Goal: Task Accomplishment & Management: Manage account settings

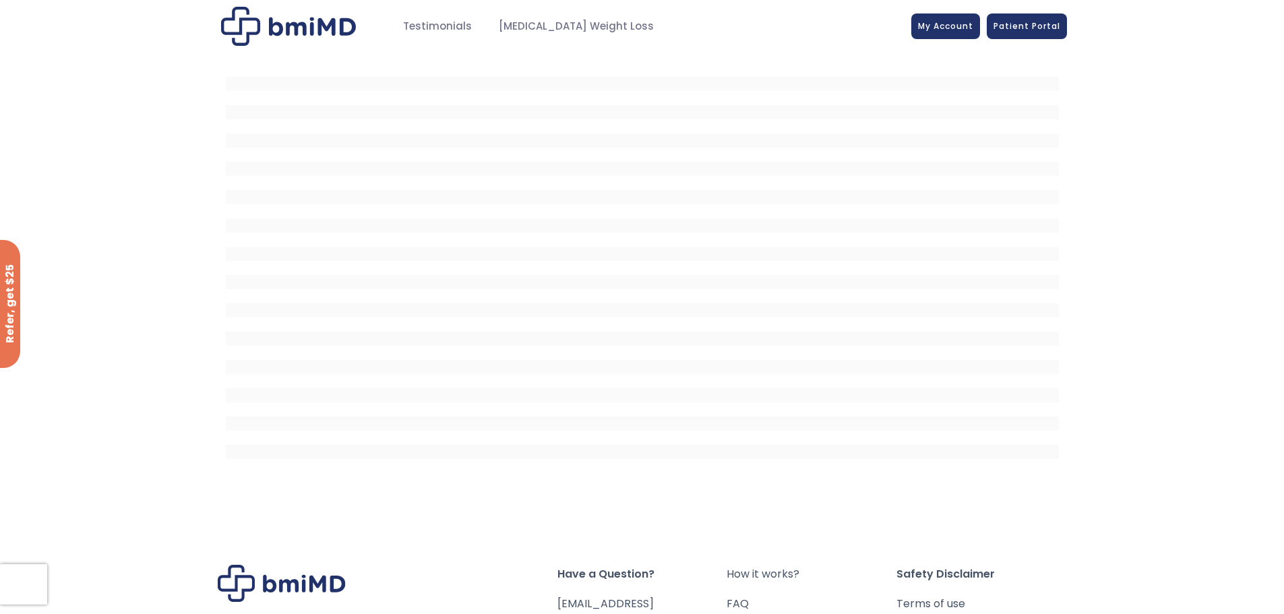
scroll to position [206, 0]
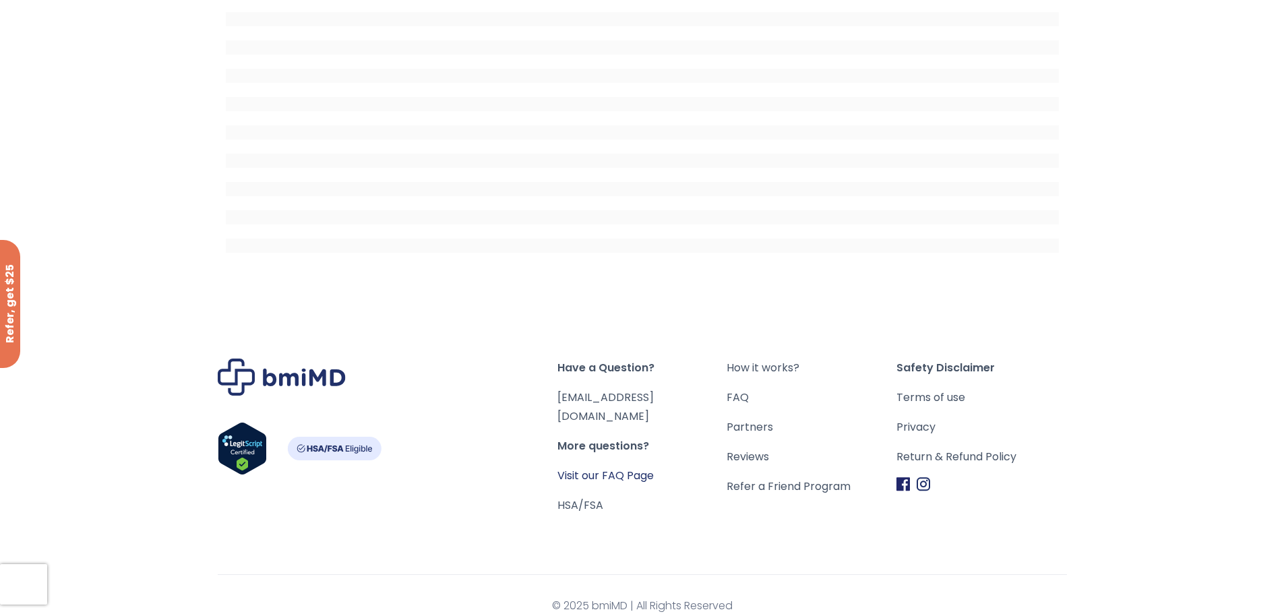
click at [615, 468] on link "Visit our FAQ Page" at bounding box center [605, 475] width 96 height 15
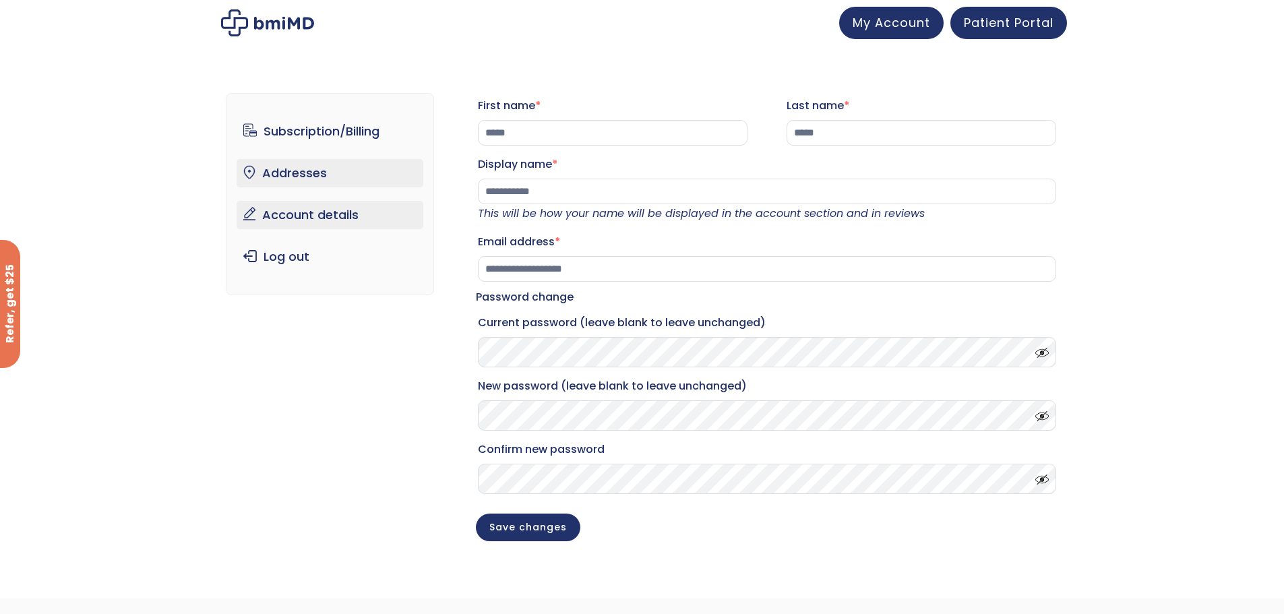
click at [290, 168] on link "Addresses" at bounding box center [330, 173] width 187 height 28
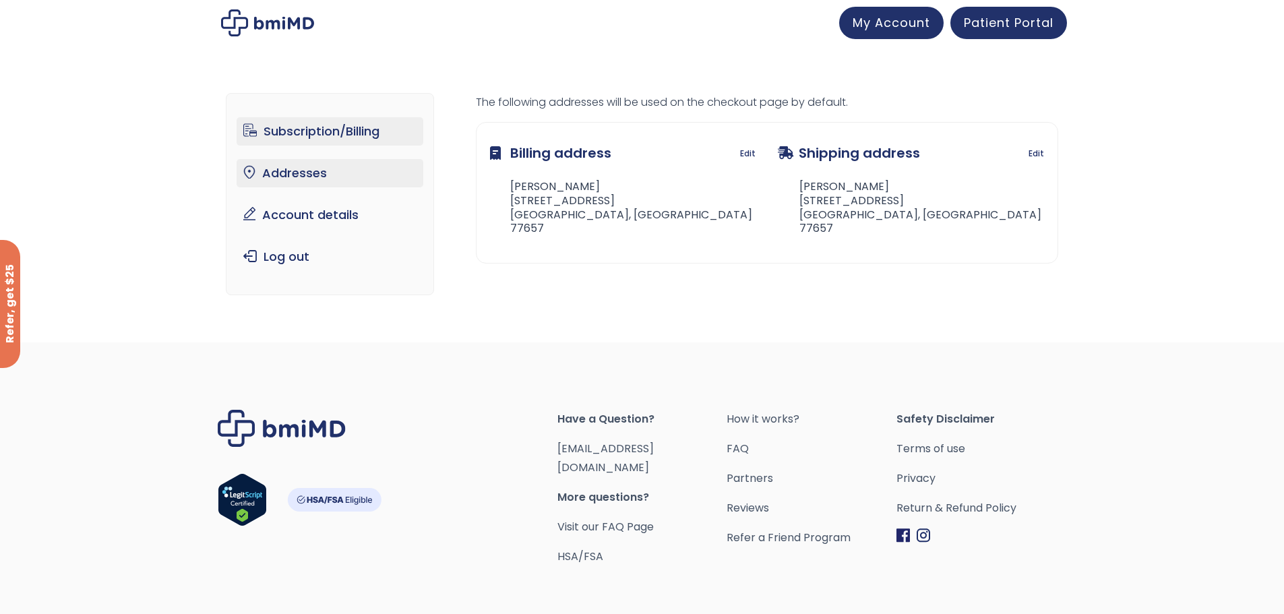
click at [303, 139] on link "Subscription/Billing" at bounding box center [330, 131] width 187 height 28
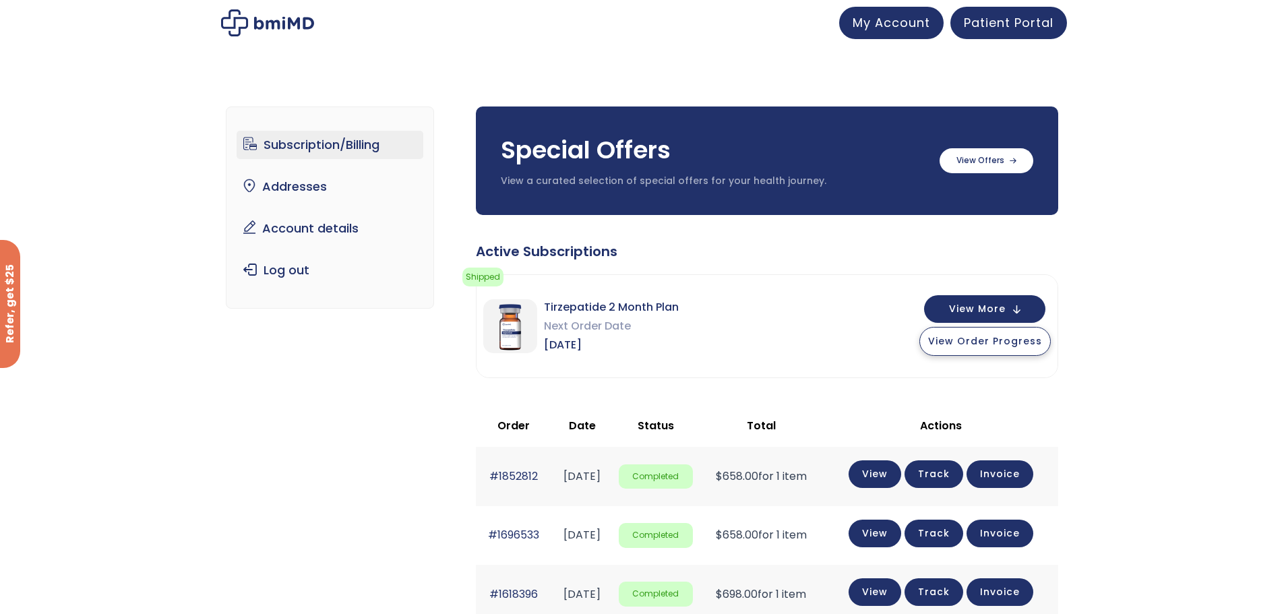
click at [975, 339] on span "View Order Progress" at bounding box center [985, 340] width 114 height 13
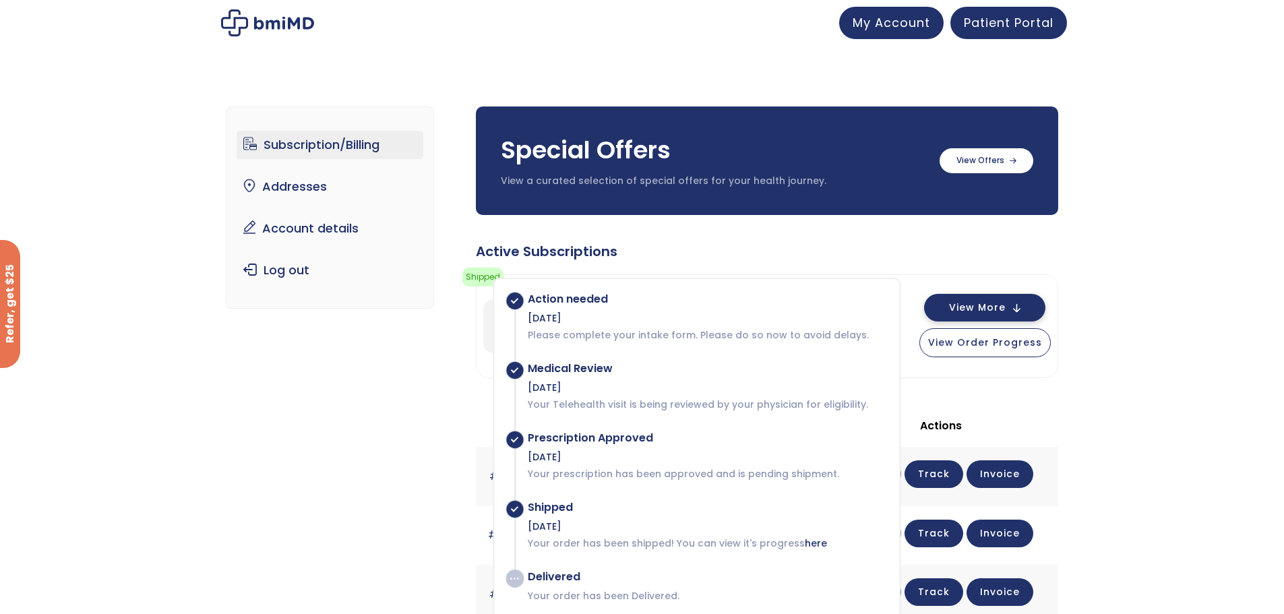
click at [997, 312] on span "View More" at bounding box center [977, 307] width 57 height 9
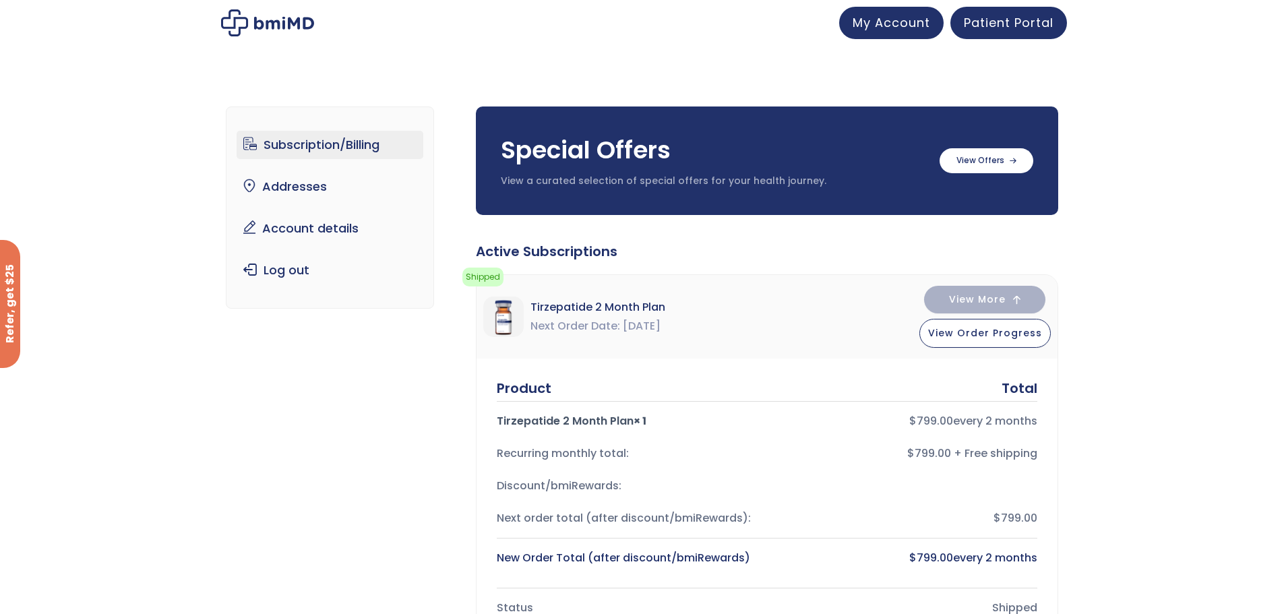
scroll to position [270, 0]
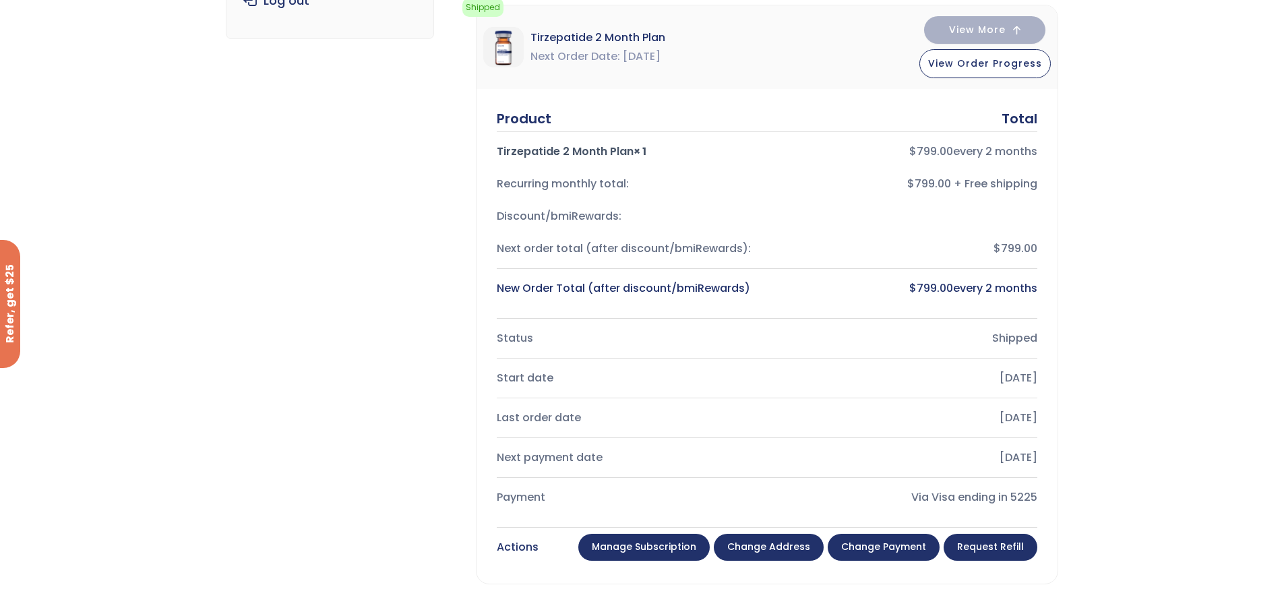
click at [637, 544] on link "Manage Subscription" at bounding box center [643, 547] width 131 height 27
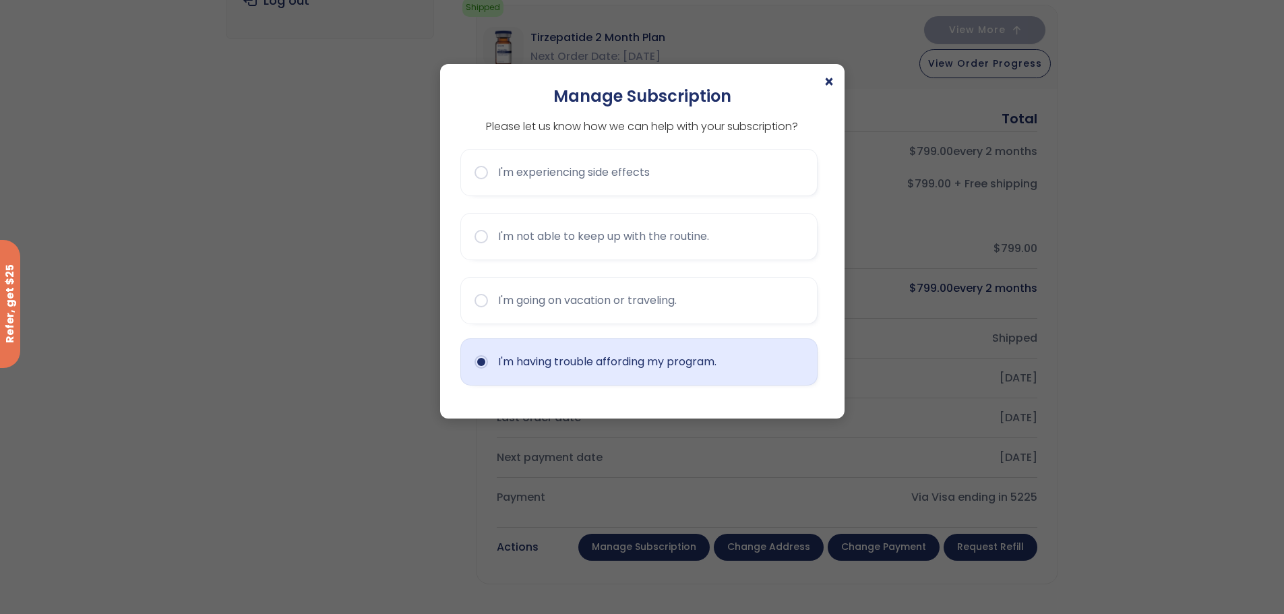
click at [625, 356] on button "I'm having trouble affording my program." at bounding box center [638, 361] width 357 height 47
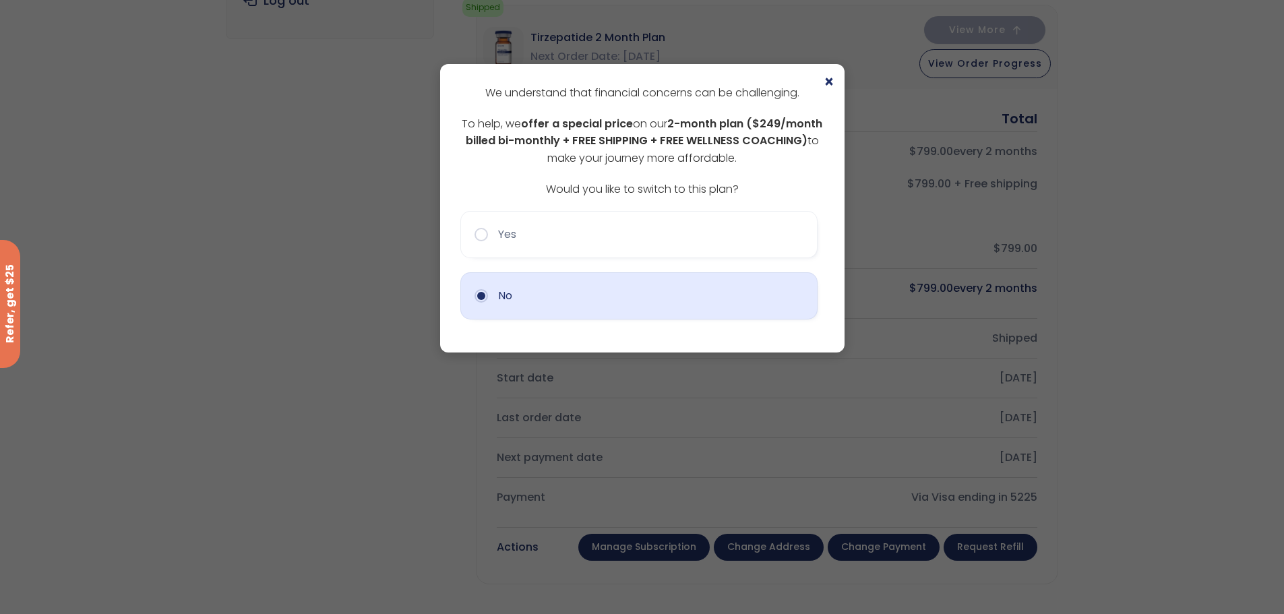
click at [576, 288] on button "No" at bounding box center [638, 295] width 357 height 47
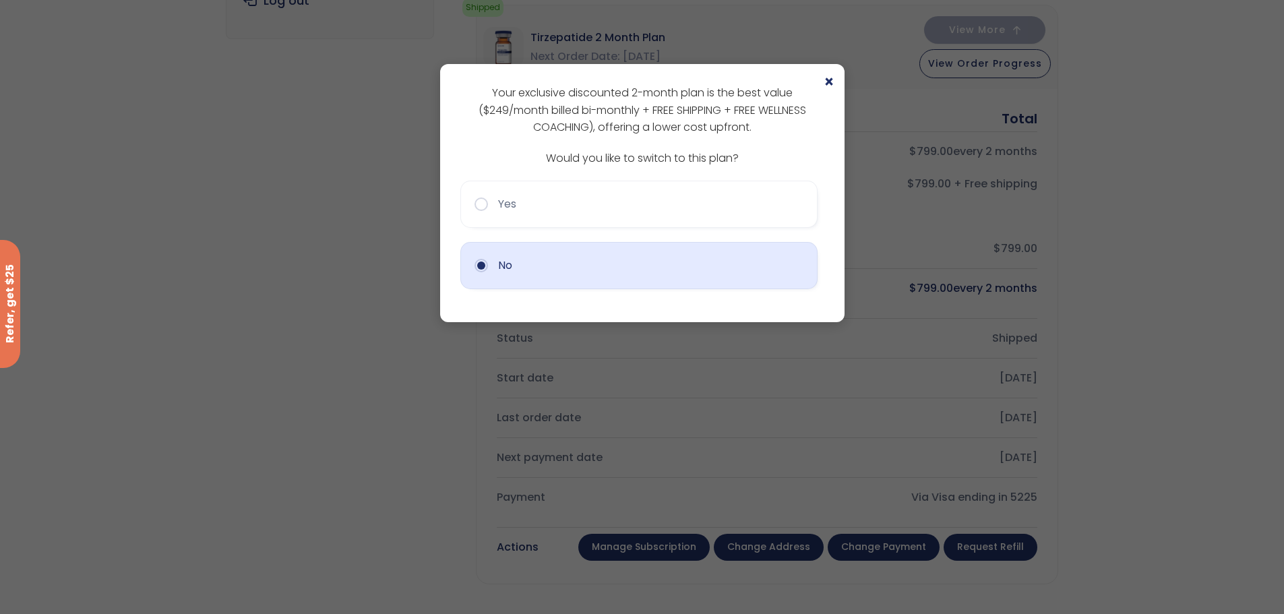
click at [565, 258] on button "No" at bounding box center [638, 265] width 357 height 47
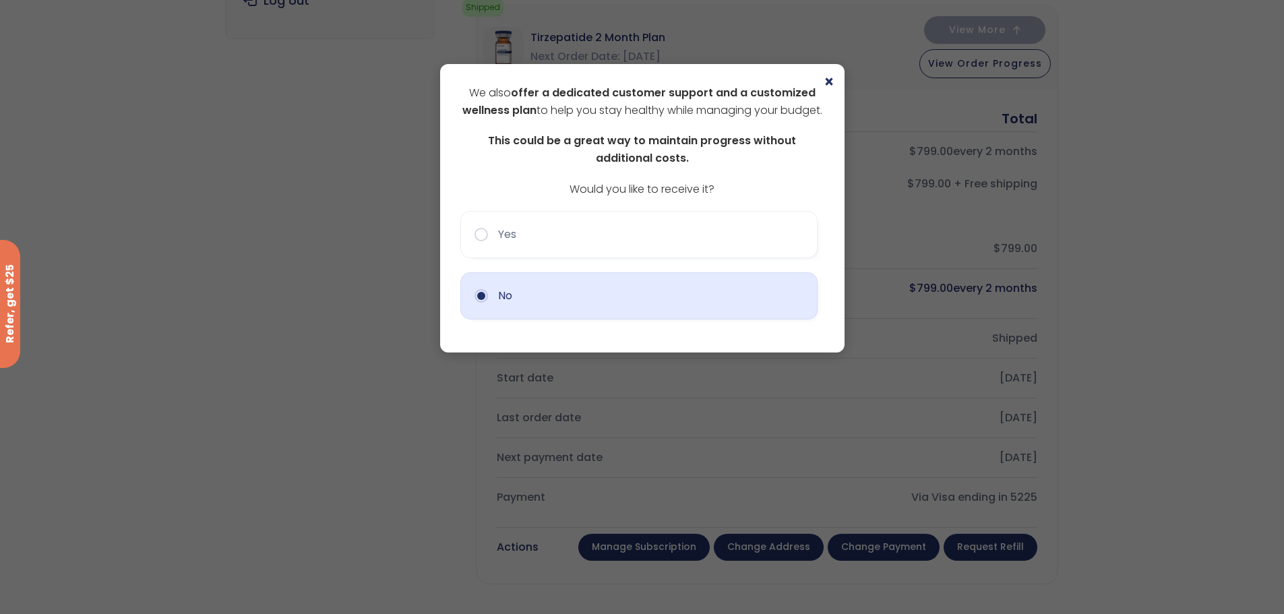
click at [560, 316] on button "No" at bounding box center [638, 295] width 357 height 47
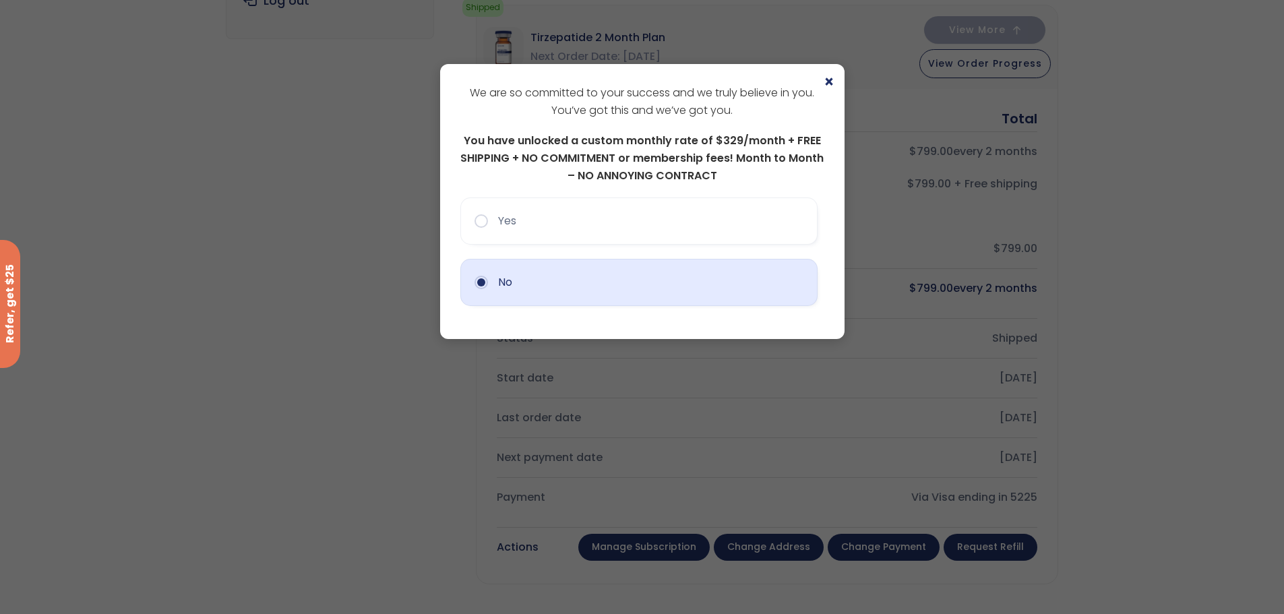
click at [561, 275] on button "No" at bounding box center [638, 282] width 357 height 47
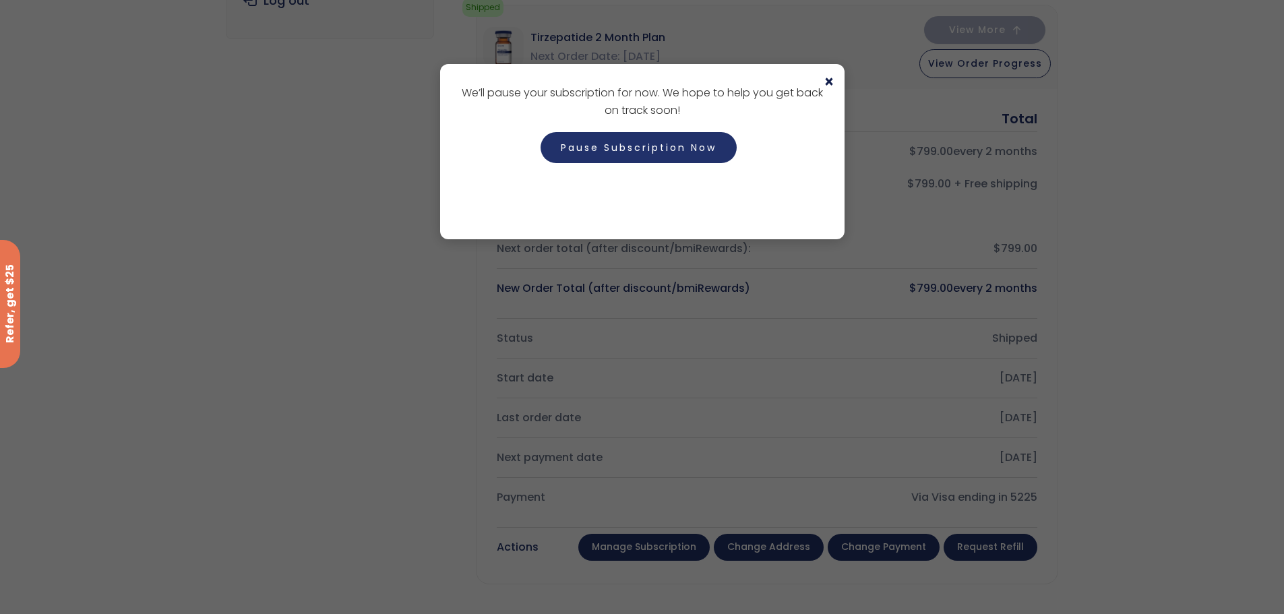
click at [829, 84] on span "×" at bounding box center [828, 82] width 11 height 16
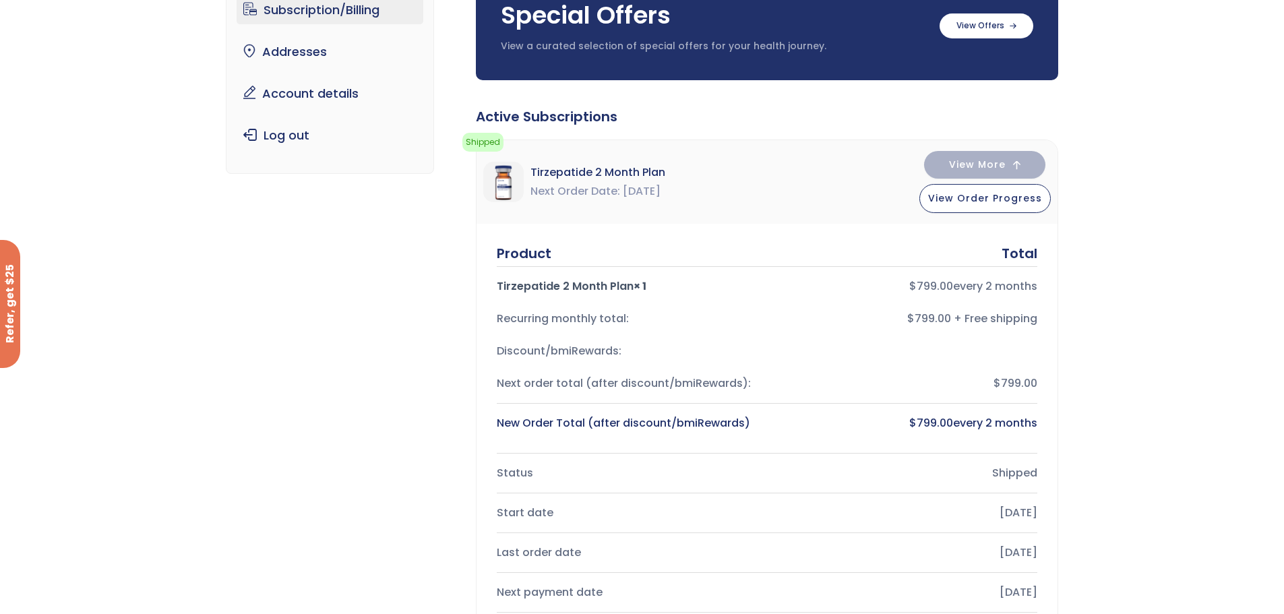
scroll to position [0, 0]
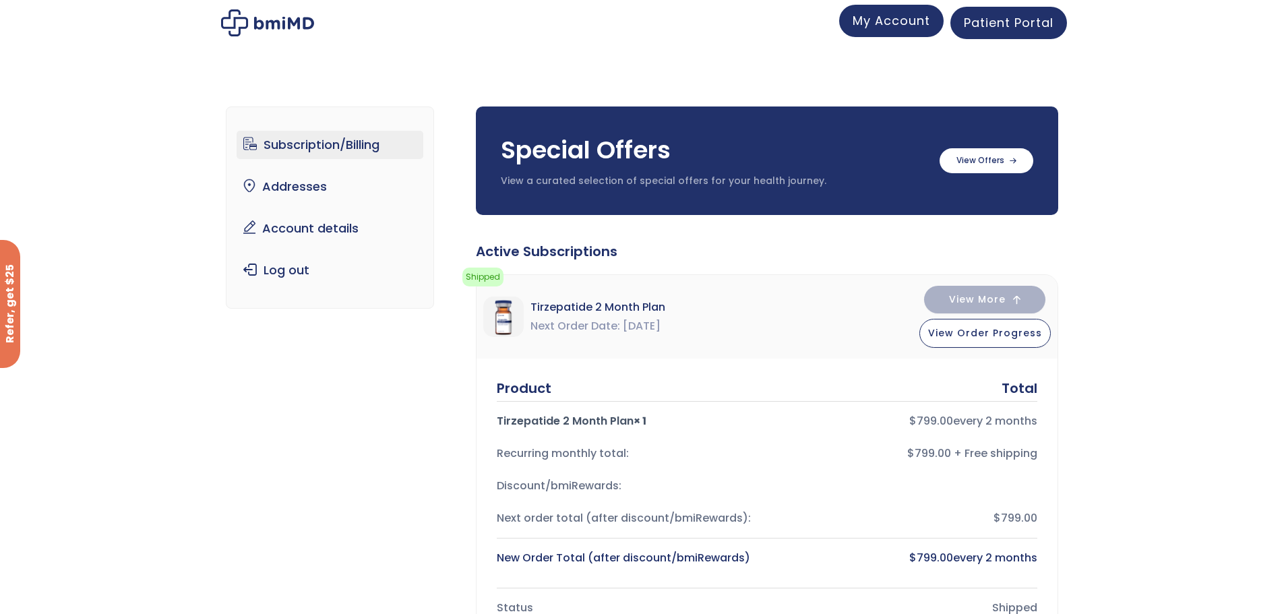
click at [889, 15] on span "My Account" at bounding box center [890, 20] width 77 height 17
